Goal: Information Seeking & Learning: Learn about a topic

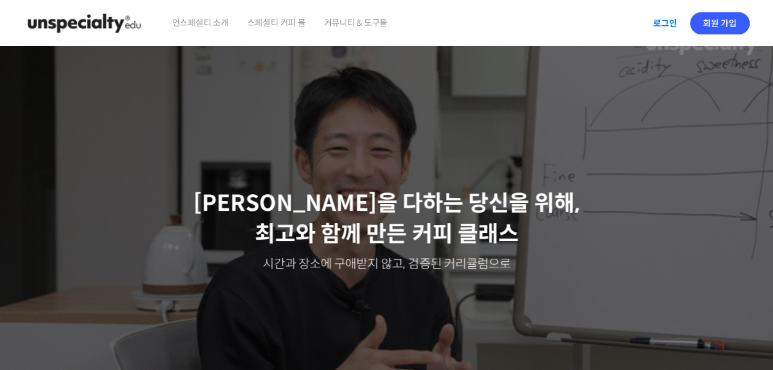
click at [658, 18] on link "로그인" at bounding box center [665, 23] width 39 height 28
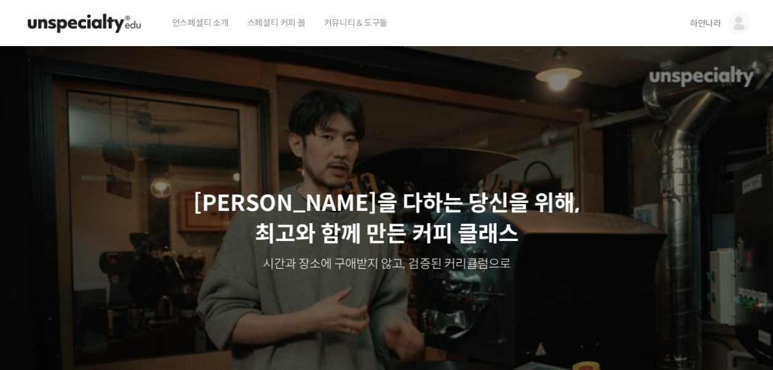
click at [337, 29] on span "커뮤니티 & 도구들" at bounding box center [356, 22] width 64 height 47
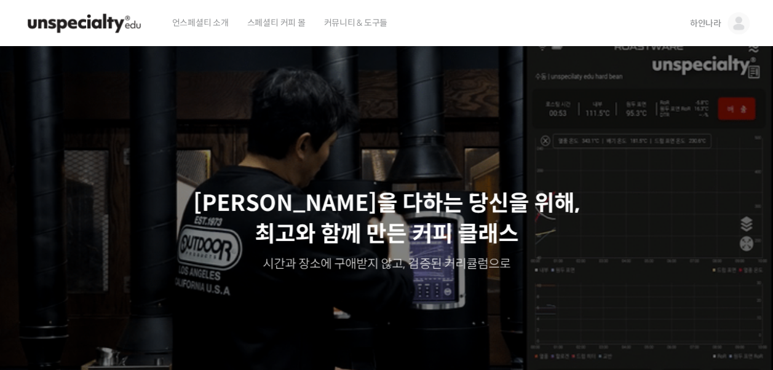
click at [711, 27] on span "하얀나라" at bounding box center [705, 23] width 31 height 11
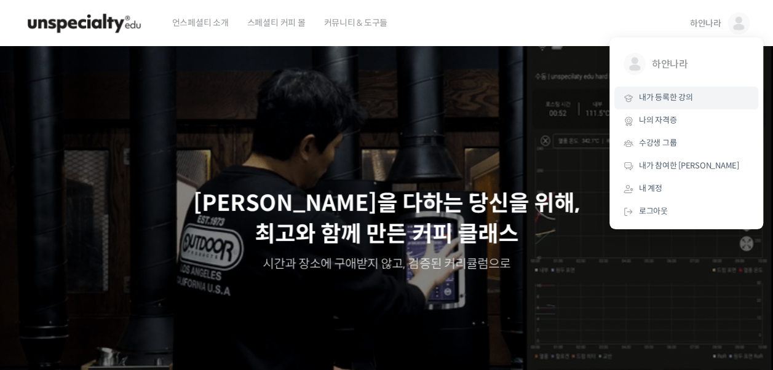
click at [665, 100] on span "내가 등록한 강의" at bounding box center [666, 97] width 54 height 10
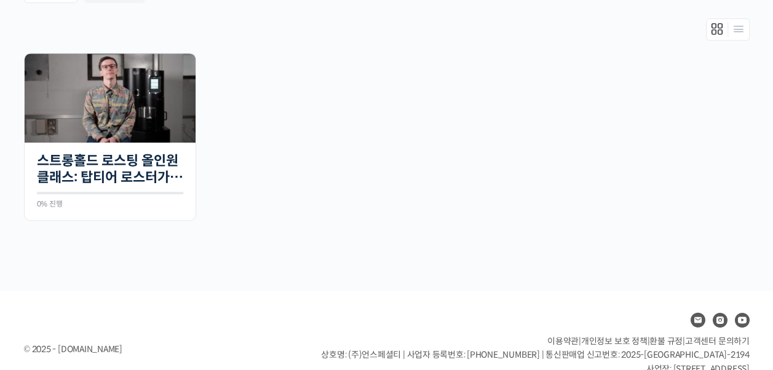
scroll to position [221, 0]
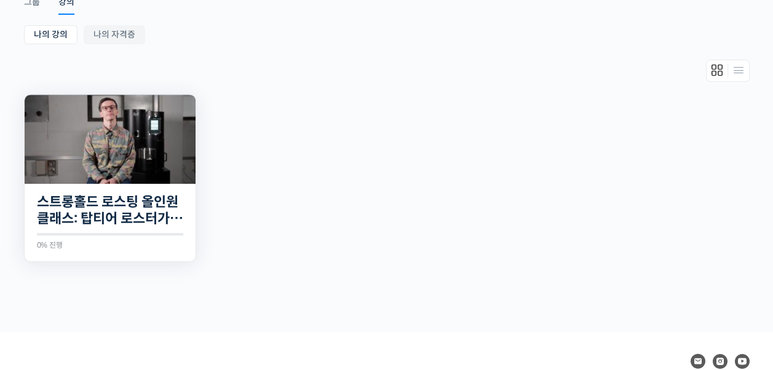
click at [138, 156] on img at bounding box center [110, 139] width 171 height 89
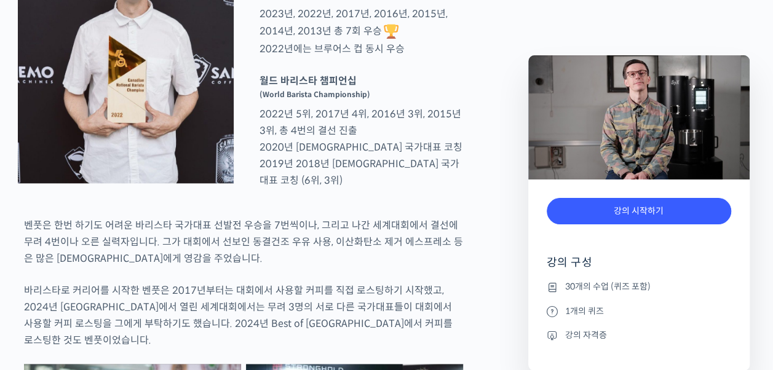
scroll to position [691, 0]
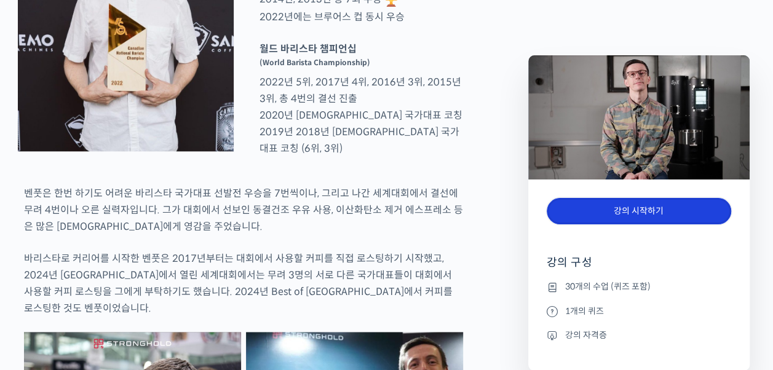
click at [609, 223] on link "강의 시작하기" at bounding box center [639, 211] width 185 height 26
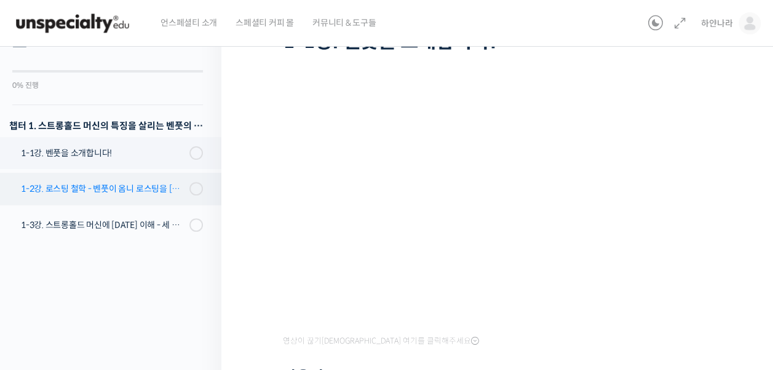
click at [160, 194] on div "1-2강. 로스팅 철학 - 벤풋이 옴니 로스팅을 [DATE] 않는 이유" at bounding box center [103, 189] width 165 height 14
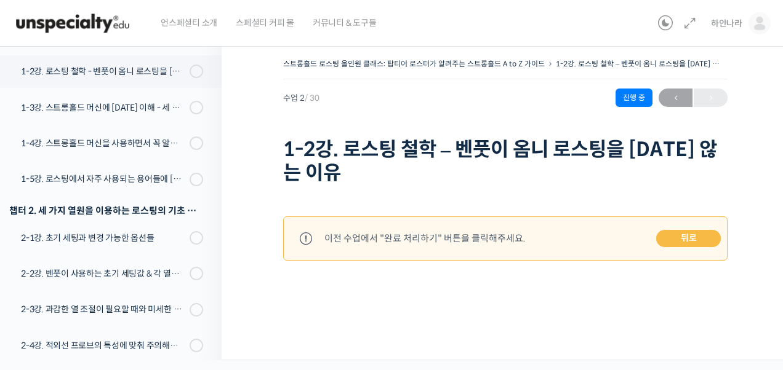
scroll to position [234, 0]
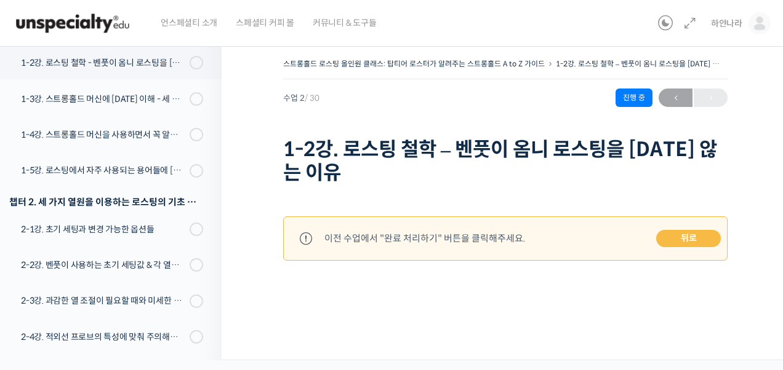
click at [705, 233] on link "뒤로" at bounding box center [688, 238] width 65 height 17
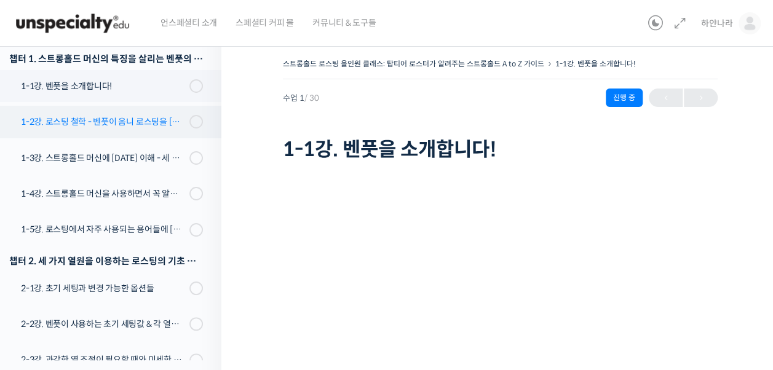
click at [140, 115] on div "1-2강. 로스팅 철학 - 벤풋이 옴니 로스팅을 [DATE] 않는 이유" at bounding box center [103, 122] width 165 height 14
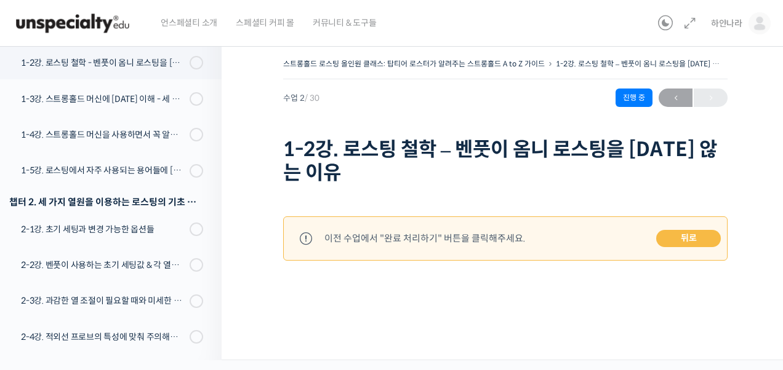
click at [676, 240] on link "뒤로" at bounding box center [688, 238] width 65 height 17
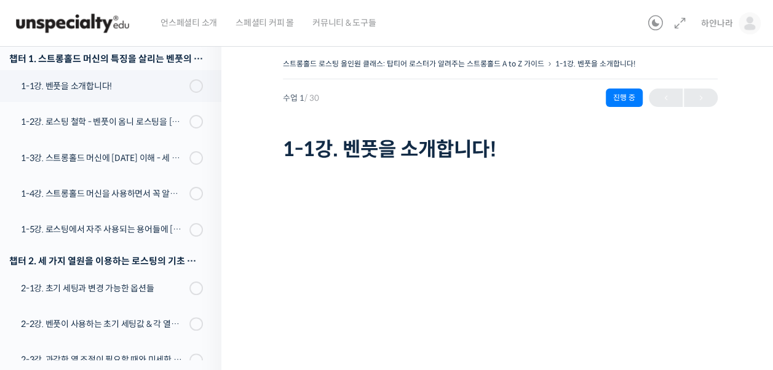
scroll to position [302, 0]
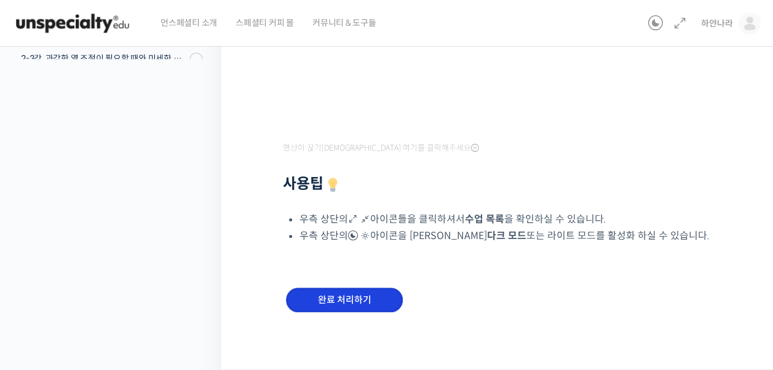
click at [364, 302] on input "완료 처리하기" at bounding box center [344, 300] width 117 height 25
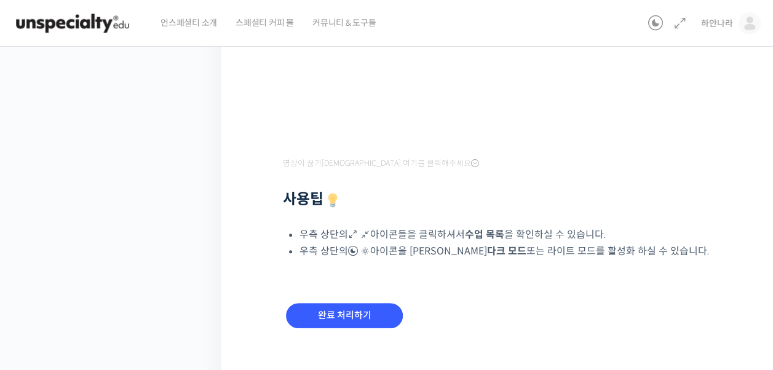
scroll to position [260, 0]
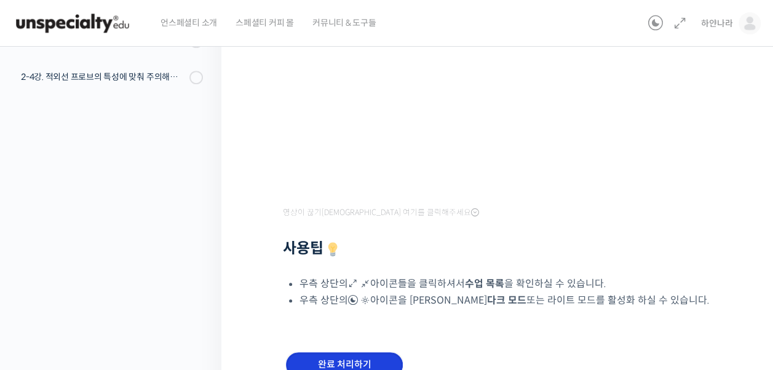
click at [351, 360] on input "완료 처리하기" at bounding box center [344, 365] width 117 height 25
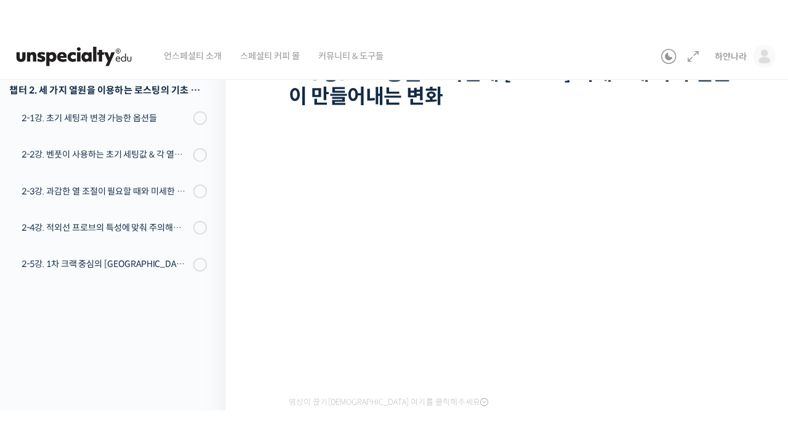
scroll to position [111, 0]
